Goal: Task Accomplishment & Management: Manage account settings

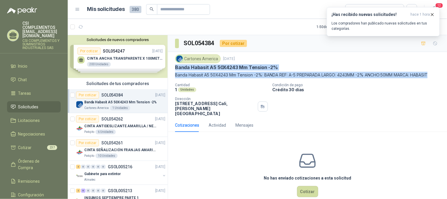
click at [21, 103] on span "Solicitudes" at bounding box center [28, 106] width 20 height 6
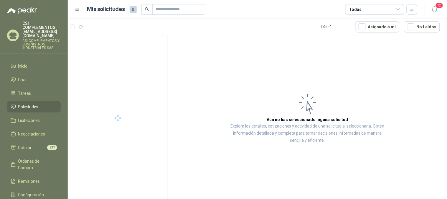
click at [39, 103] on li "Solicitudes" at bounding box center [34, 106] width 47 height 6
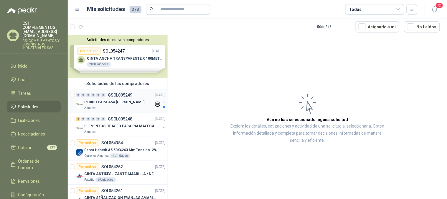
click at [115, 99] on p "PEDIDO PARA A54 ARA GIRARDOTA" at bounding box center [114, 102] width 60 height 6
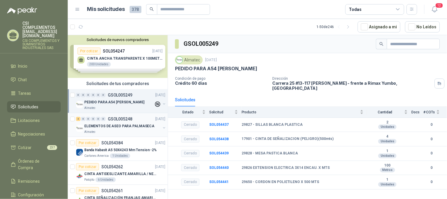
click at [123, 128] on p "ELEMENTOS DE ASEO PARA PALMASECA" at bounding box center [119, 126] width 70 height 6
